Goal: Navigation & Orientation: Find specific page/section

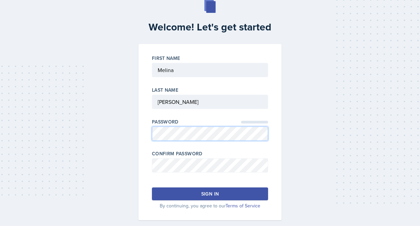
scroll to position [27, 0]
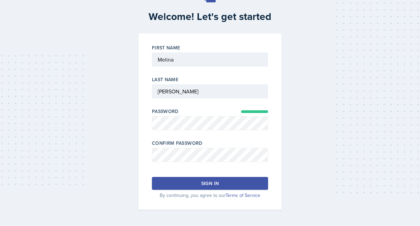
click at [221, 179] on button "Sign in" at bounding box center [210, 183] width 116 height 13
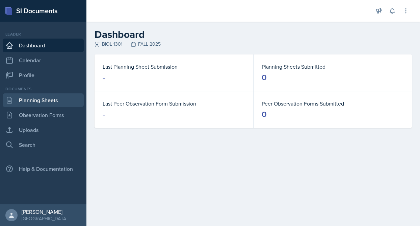
click at [52, 101] on link "Planning Sheets" at bounding box center [43, 100] width 81 height 14
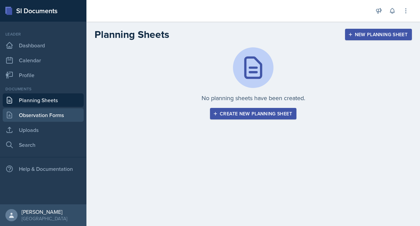
click at [50, 113] on link "Observation Forms" at bounding box center [43, 115] width 81 height 14
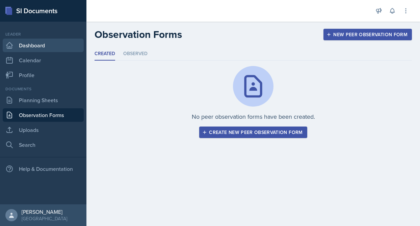
click at [42, 46] on link "Dashboard" at bounding box center [43, 46] width 81 height 14
